Goal: Find contact information

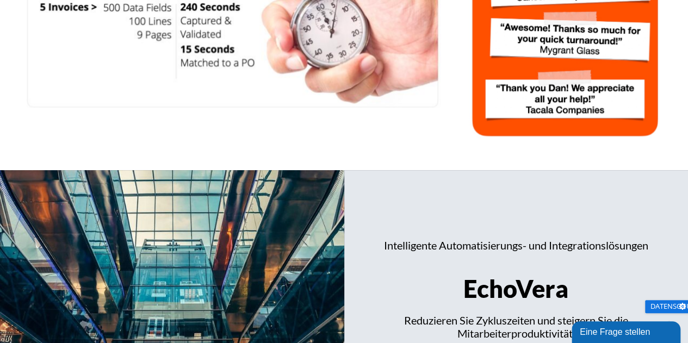
scroll to position [2354, 0]
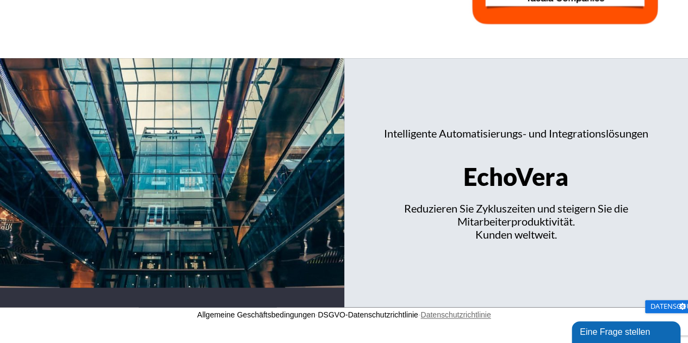
click at [439, 315] on font "Datenschutzrichtlinie" at bounding box center [455, 314] width 70 height 9
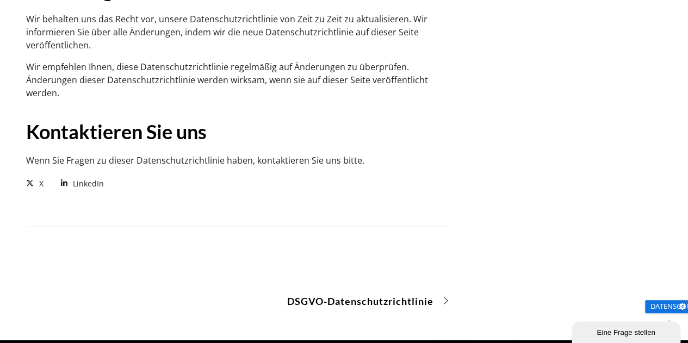
scroll to position [1411, 0]
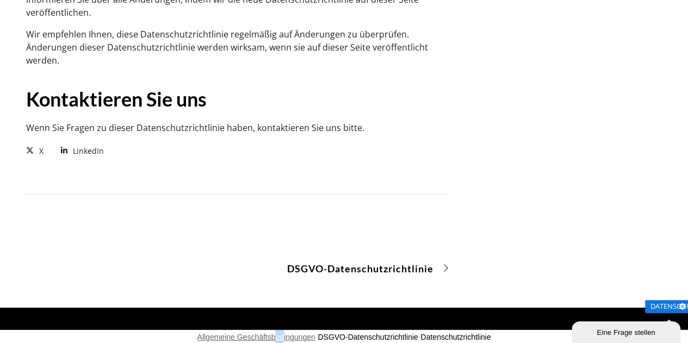
drag, startPoint x: 278, startPoint y: 309, endPoint x: 271, endPoint y: 311, distance: 7.8
click at [271, 330] on p "Allgemeine Geschäftsbedingungen - DSGVO-Datenschutzrichtlinie - Datenschutzrich…" at bounding box center [344, 337] width 688 height 14
click at [271, 333] on font "Allgemeine Geschäftsbedingungen" at bounding box center [256, 337] width 118 height 9
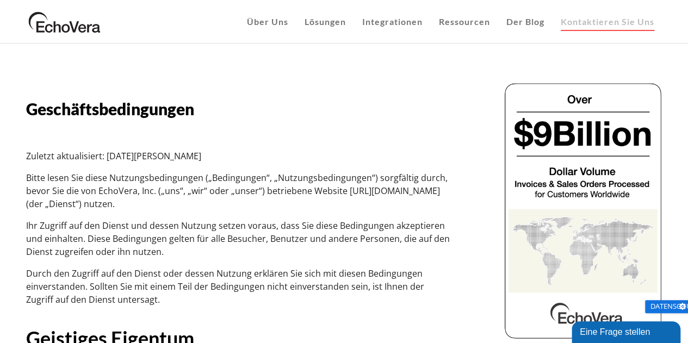
click at [594, 18] on font "Kontaktieren Sie uns" at bounding box center [606, 21] width 93 height 10
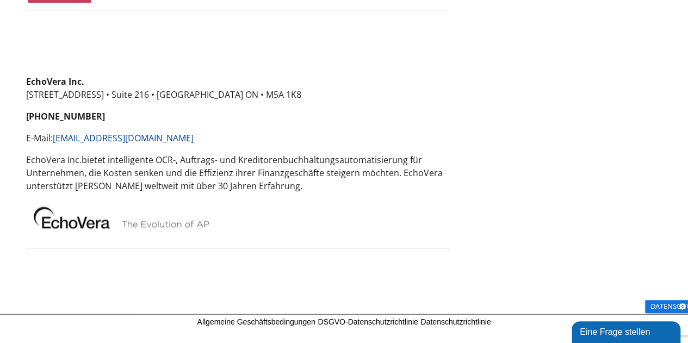
scroll to position [735, 0]
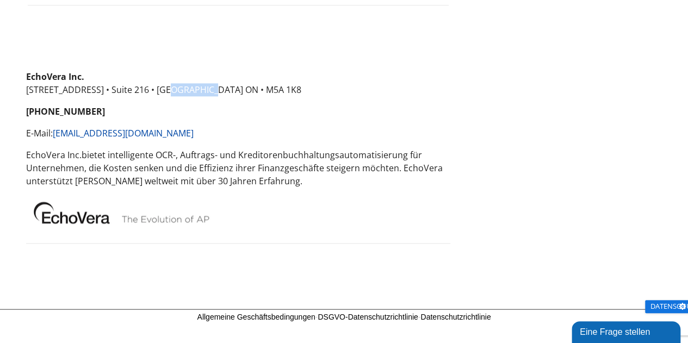
drag, startPoint x: 148, startPoint y: 89, endPoint x: 192, endPoint y: 87, distance: 44.6
click at [191, 86] on font "340 King St. East • Suite 216 • Toronto ON • M5A 1K8" at bounding box center [163, 90] width 275 height 12
click at [192, 88] on font "340 King St. East • Suite 216 • Toronto ON • M5A 1K8" at bounding box center [163, 90] width 275 height 12
drag, startPoint x: 193, startPoint y: 88, endPoint x: 147, endPoint y: 85, distance: 46.3
click at [147, 85] on font "340 King St. East • Suite 216 • Toronto ON • M5A 1K8" at bounding box center [163, 90] width 275 height 12
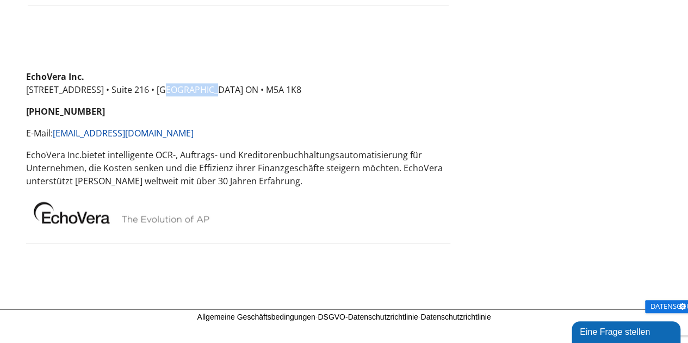
copy font "Toronto ON"
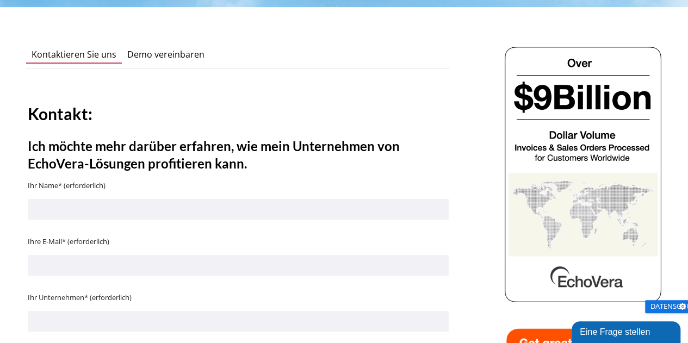
scroll to position [0, 0]
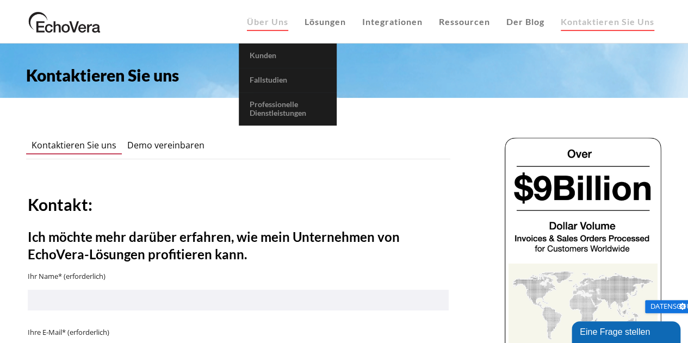
click at [275, 26] on font "Über uns" at bounding box center [267, 21] width 41 height 10
